Goal: Find specific page/section: Find specific page/section

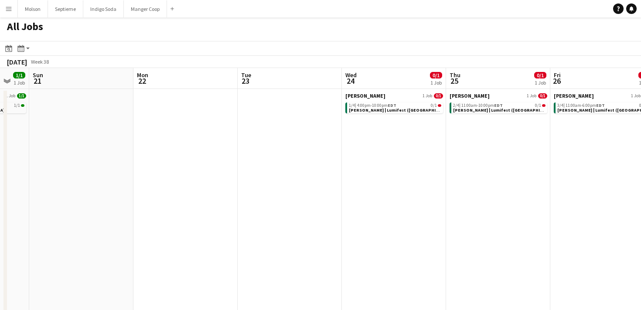
scroll to position [0, 318]
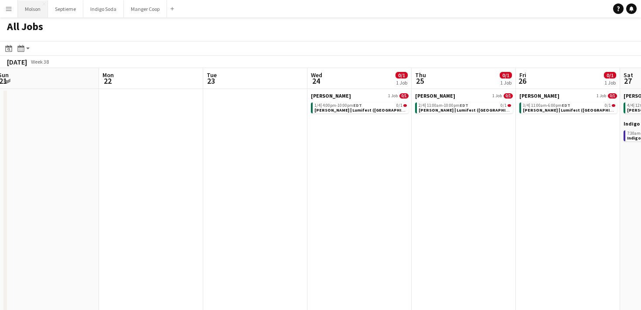
click at [33, 10] on button "Molson Close" at bounding box center [33, 8] width 30 height 17
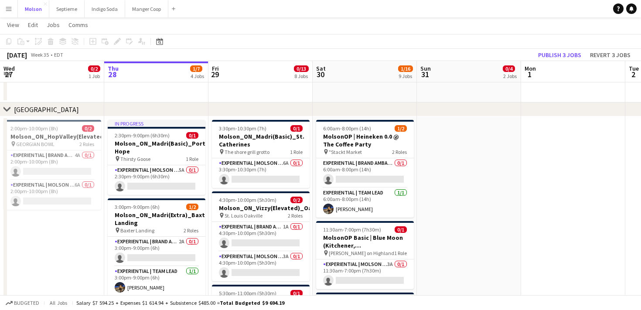
scroll to position [23, 0]
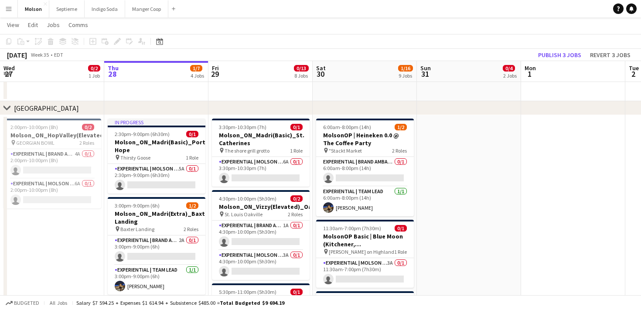
click at [2, 106] on div "chevron-right [GEOGRAPHIC_DATA]" at bounding box center [320, 108] width 641 height 14
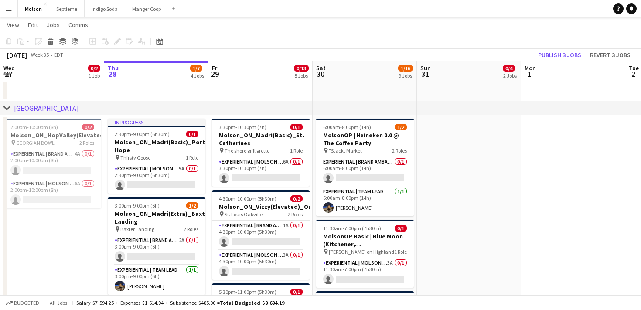
click at [6, 108] on icon at bounding box center [6, 107] width 7 height 3
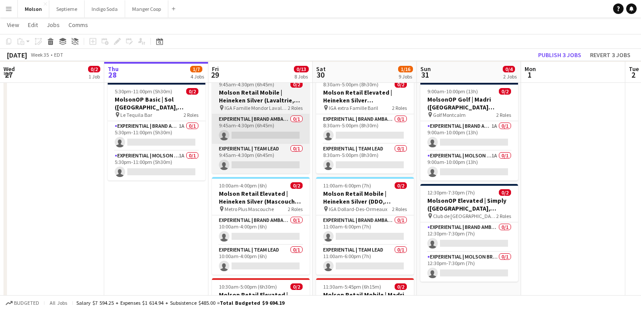
scroll to position [84, 0]
